Goal: Navigation & Orientation: Find specific page/section

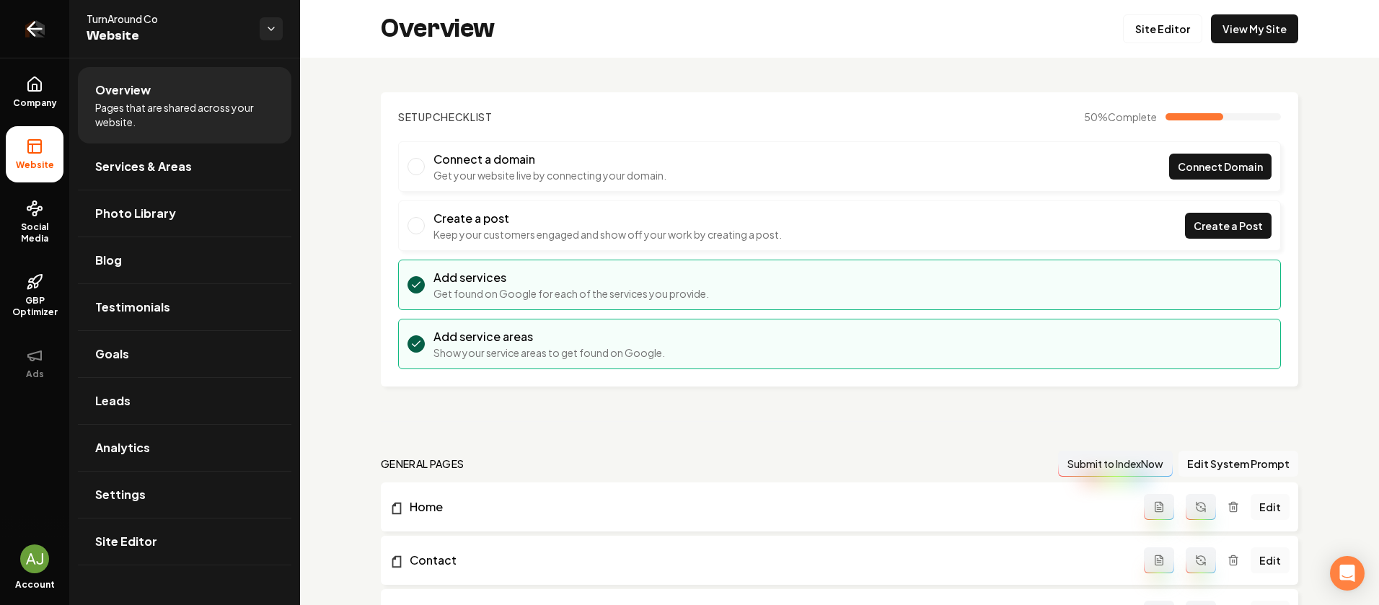
click at [29, 41] on link "Return to dashboard" at bounding box center [34, 29] width 69 height 58
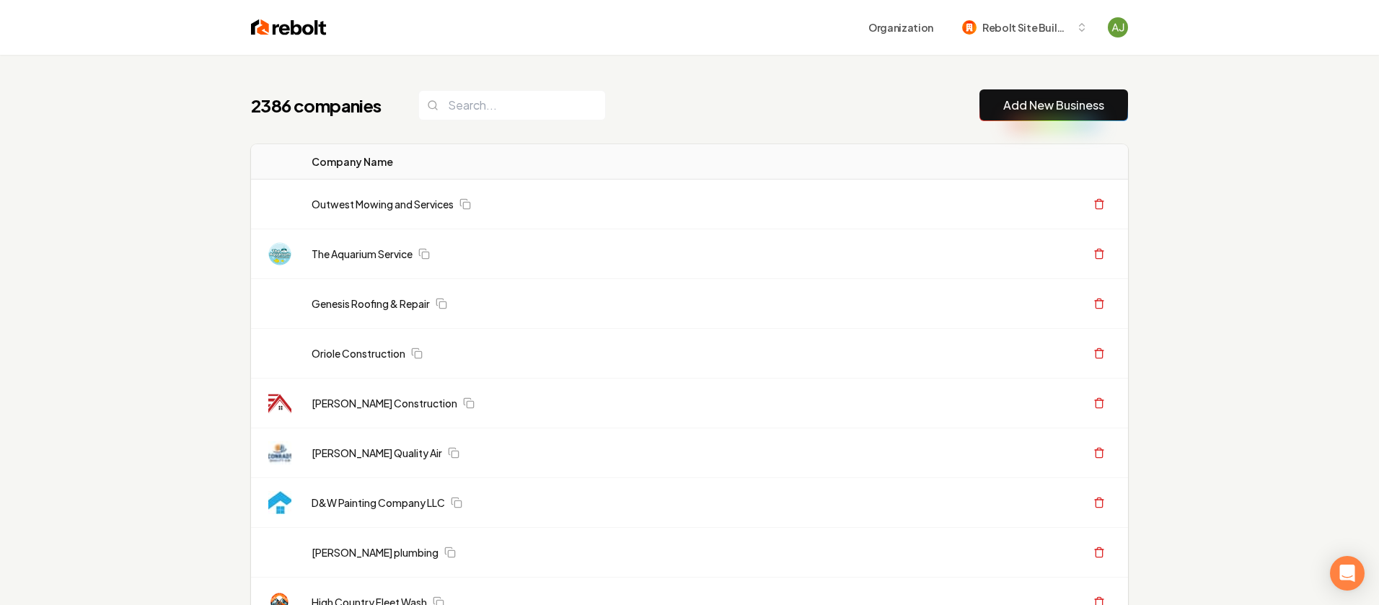
click at [534, 120] on div "2386 companies Add New Business" at bounding box center [689, 105] width 877 height 32
click at [525, 104] on input "search" at bounding box center [512, 105] width 188 height 30
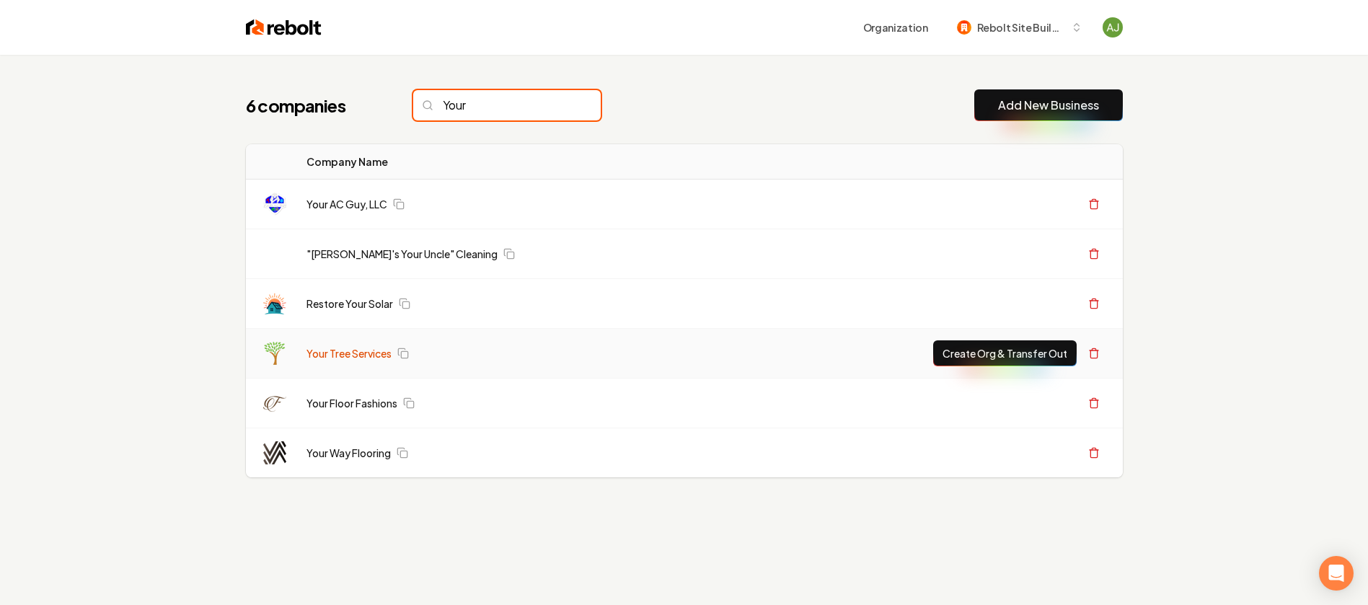
type input "Your"
click at [381, 356] on link "Your Tree Services" at bounding box center [349, 353] width 85 height 14
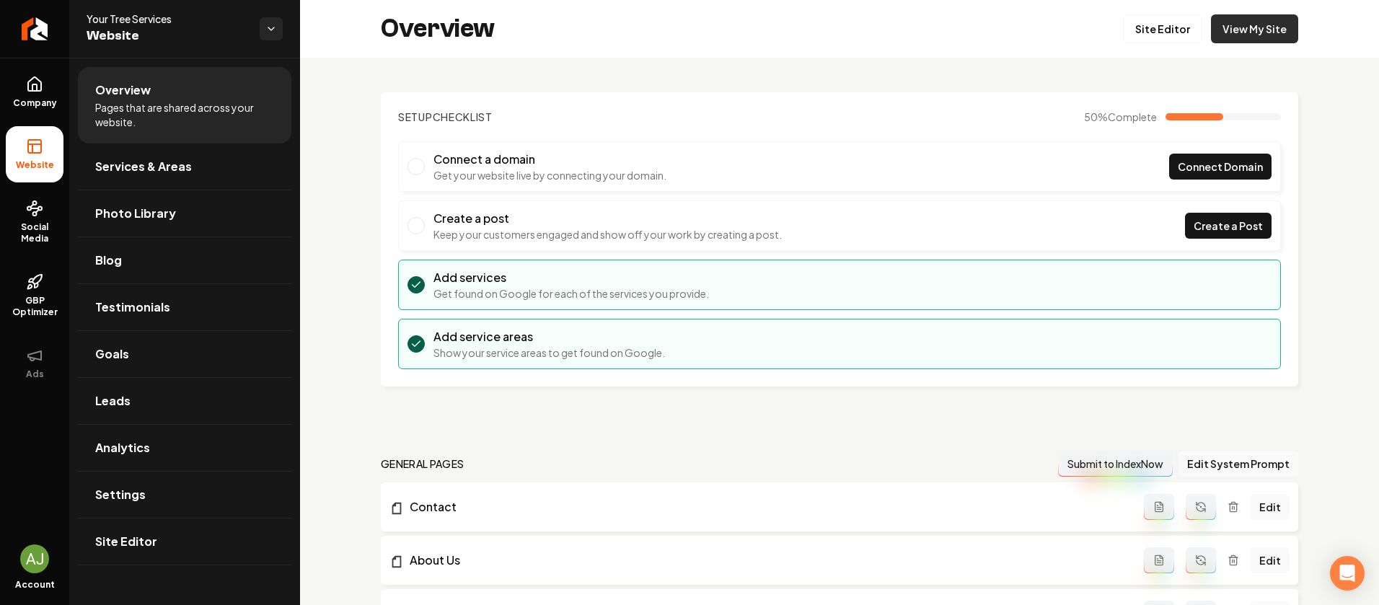
click at [1222, 28] on link "View My Site" at bounding box center [1254, 28] width 87 height 29
click at [1155, 24] on link "Site Editor" at bounding box center [1162, 28] width 79 height 29
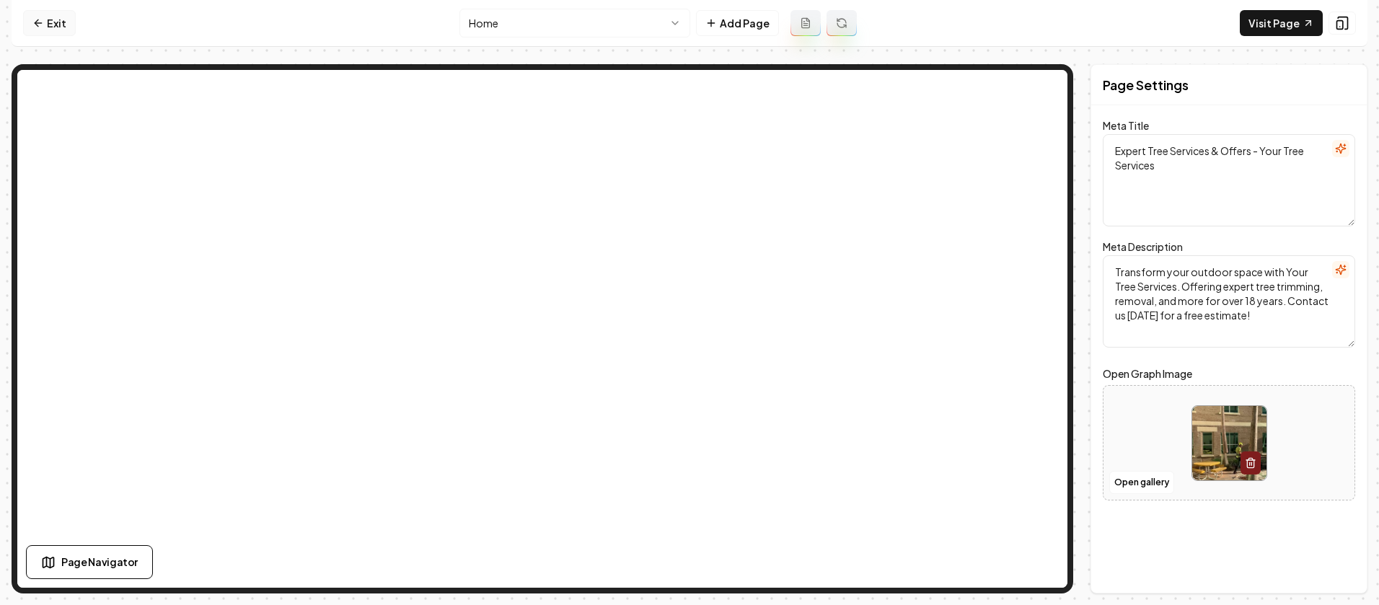
click at [66, 29] on link "Exit" at bounding box center [49, 23] width 53 height 26
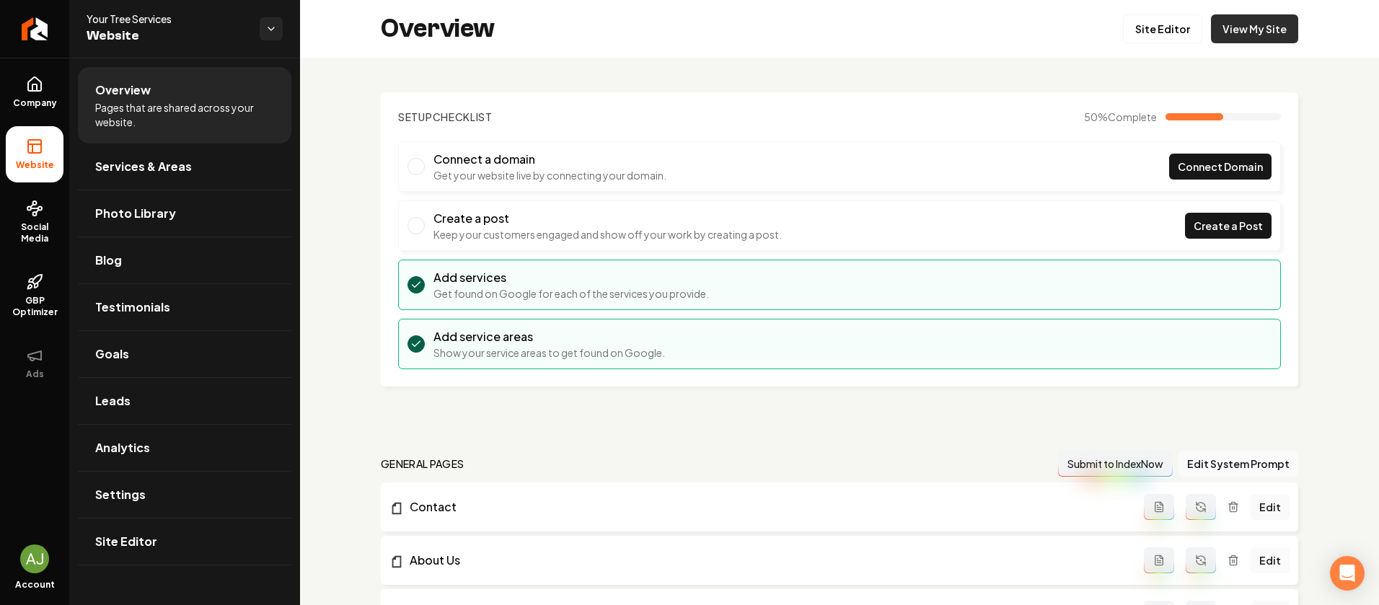
click at [1252, 38] on link "View My Site" at bounding box center [1254, 28] width 87 height 29
click at [48, 88] on link "Company" at bounding box center [35, 92] width 58 height 56
